Goal: Find specific page/section: Find specific page/section

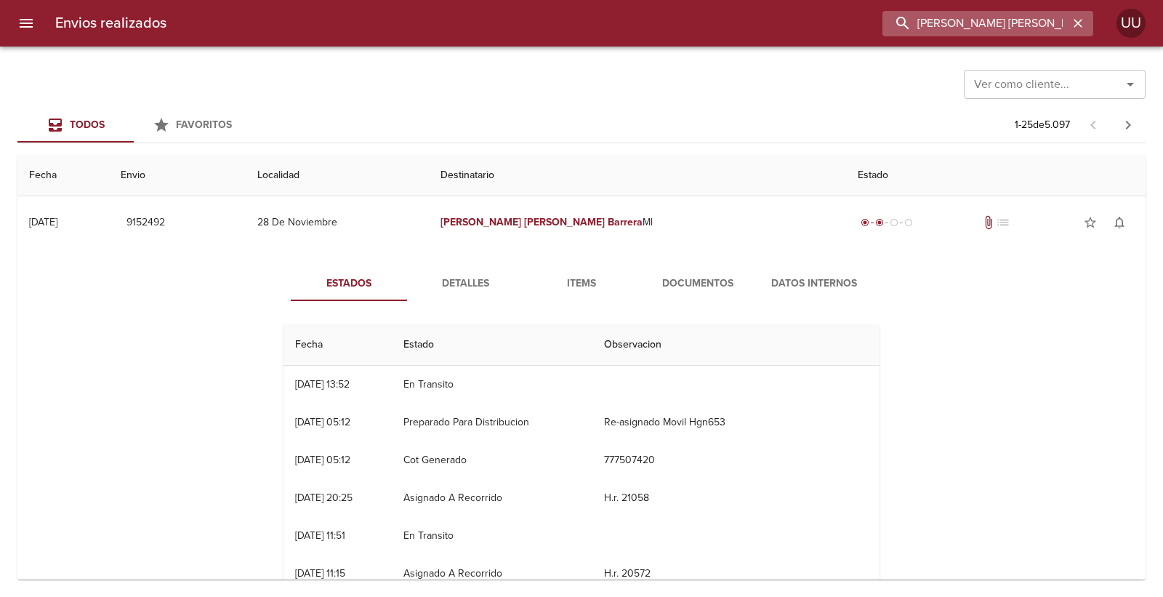
click at [1066, 23] on input "[PERSON_NAME] [PERSON_NAME]" at bounding box center [975, 23] width 186 height 25
click at [1079, 25] on icon "button" at bounding box center [1078, 23] width 15 height 15
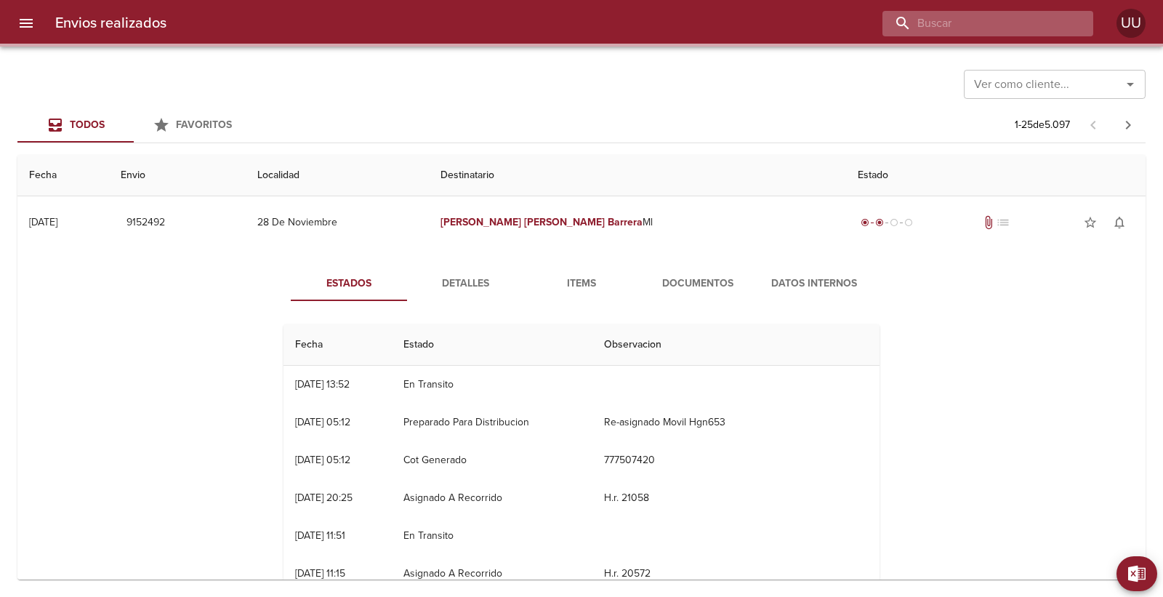
click at [1016, 17] on input "buscar" at bounding box center [975, 23] width 186 height 25
paste input "9466338"
type input "9466338"
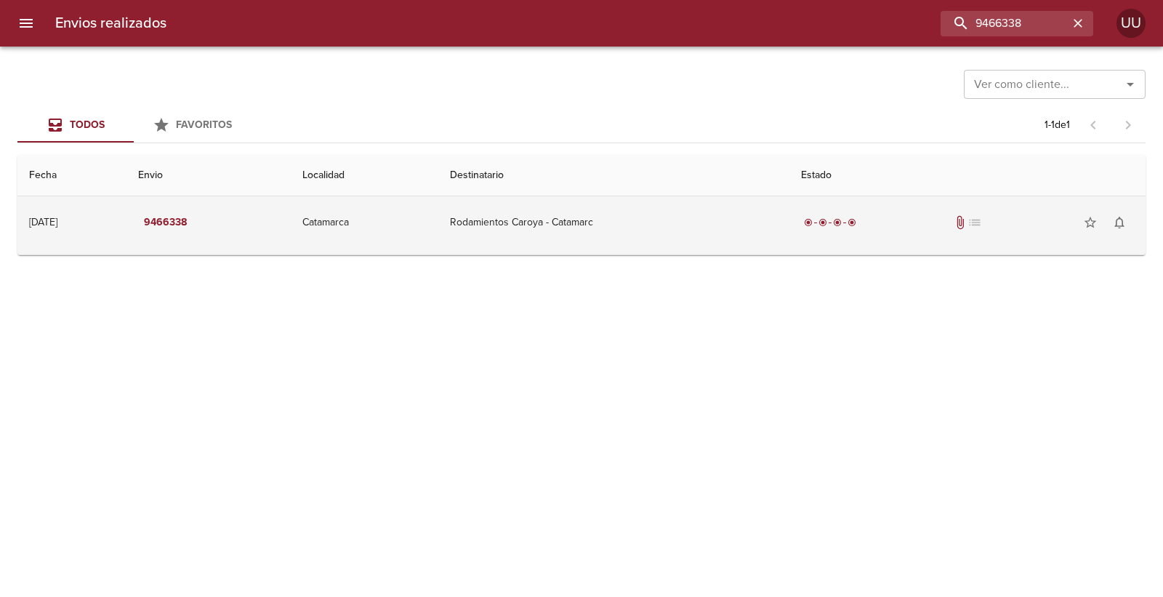
click at [658, 219] on td "Rodamientos Caroya - Catamarc" at bounding box center [614, 222] width 352 height 52
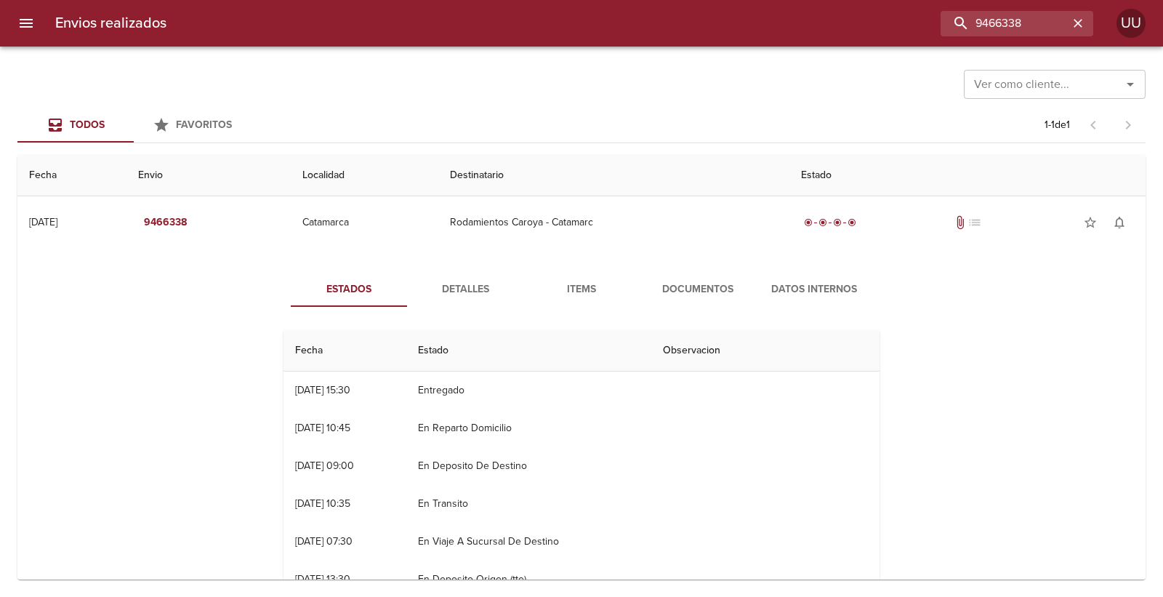
click at [681, 287] on span "Documentos" at bounding box center [697, 290] width 99 height 18
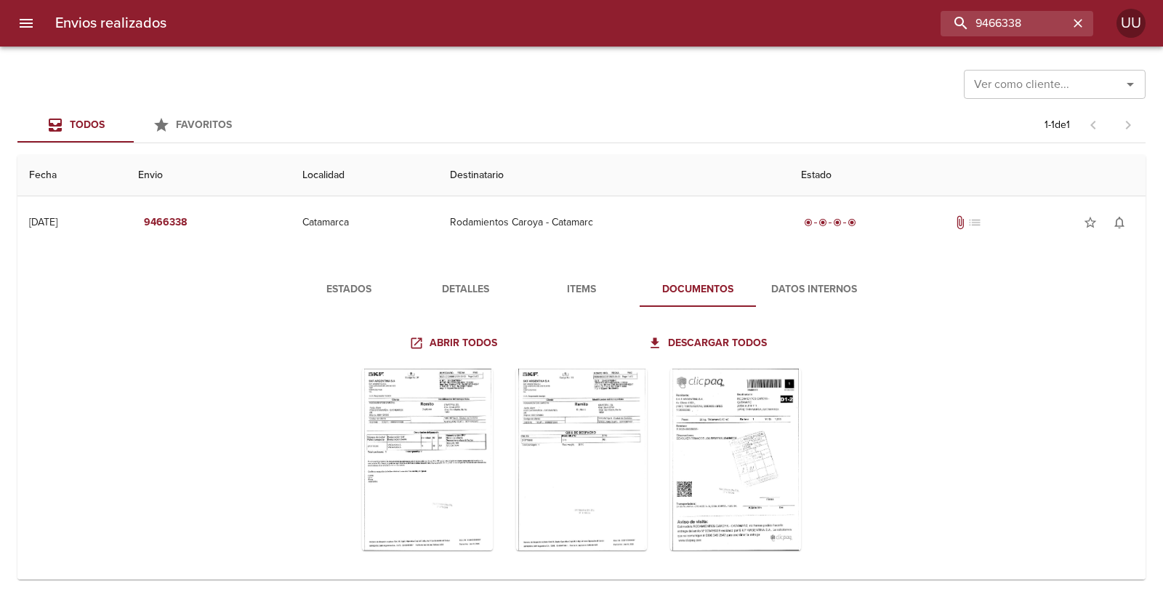
scroll to position [11, 0]
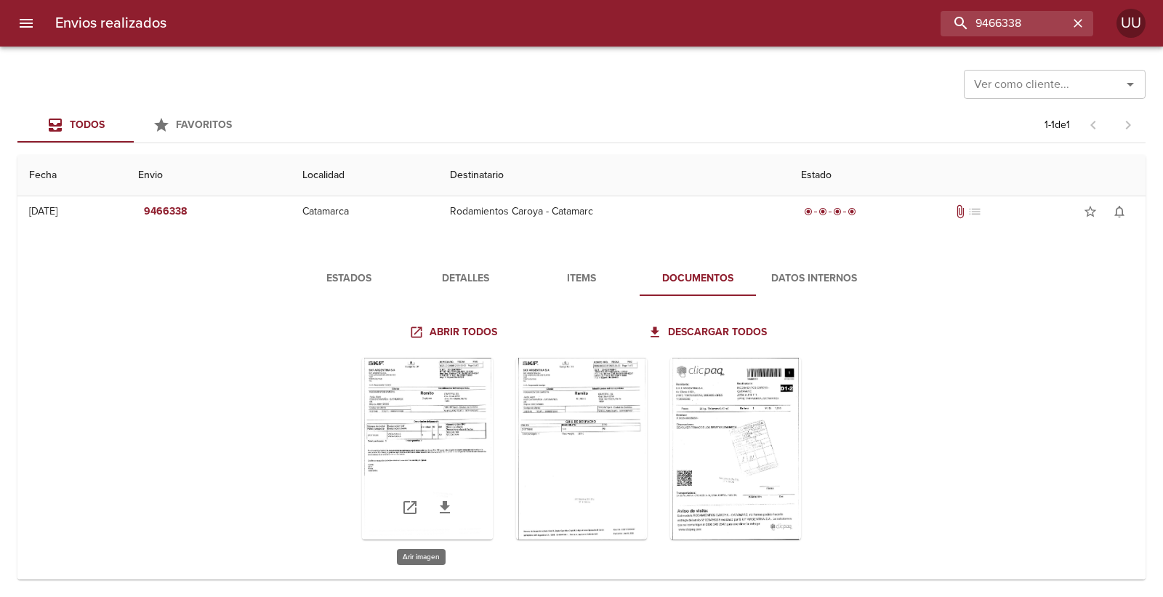
click at [438, 405] on div "Tabla de envíos del cliente" at bounding box center [427, 449] width 131 height 182
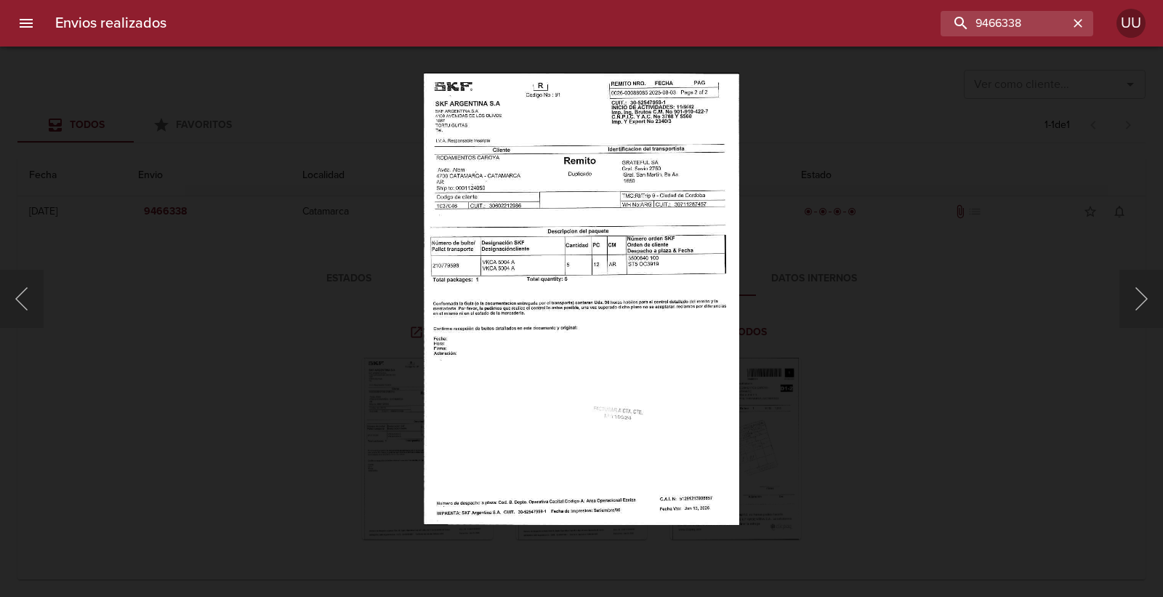
click at [372, 381] on div "Lightbox" at bounding box center [581, 298] width 1163 height 597
